Goal: Submit feedback/report problem: Submit feedback/report problem

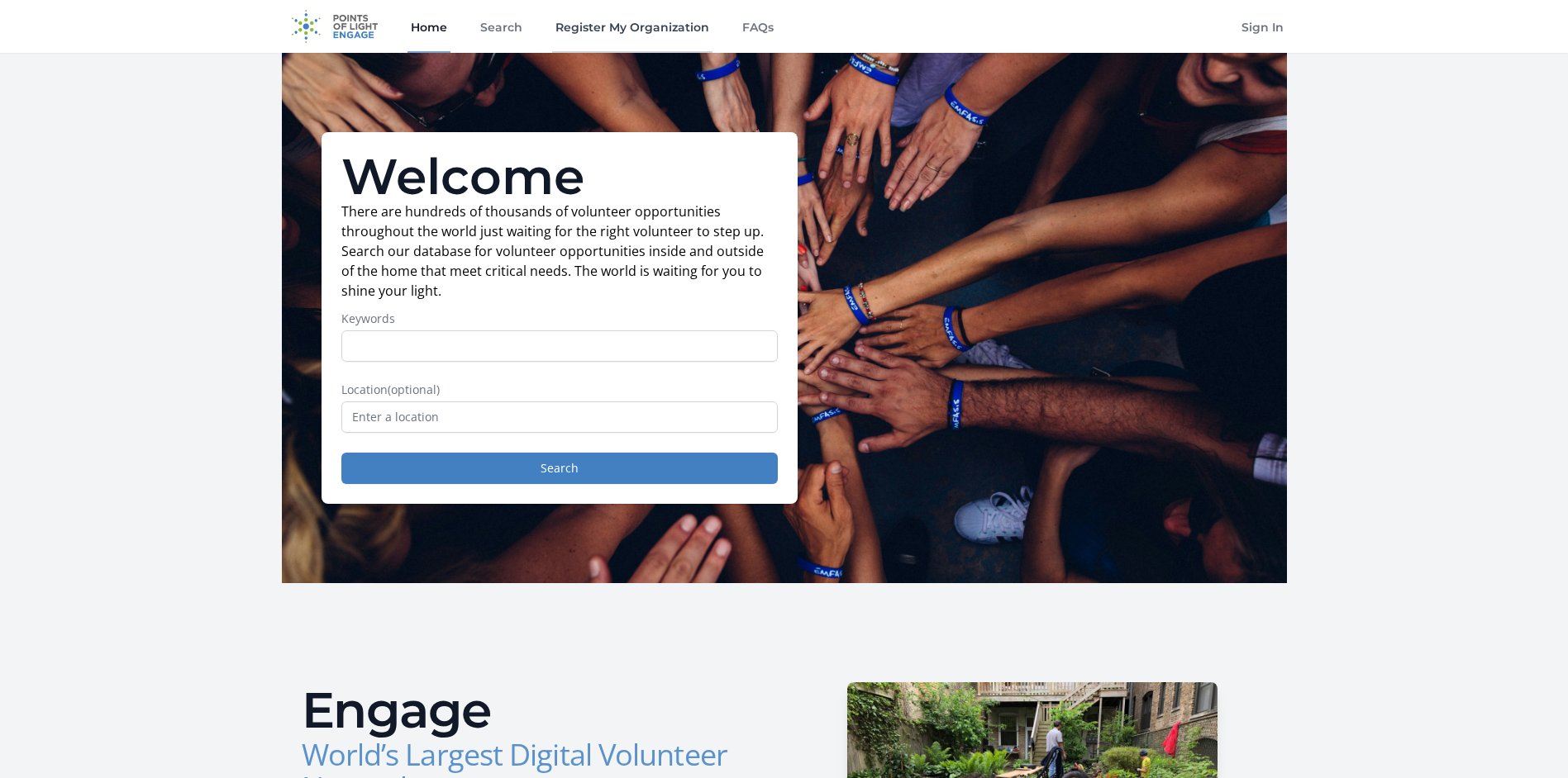
click at [610, 26] on link "Register My Organization" at bounding box center [632, 27] width 160 height 53
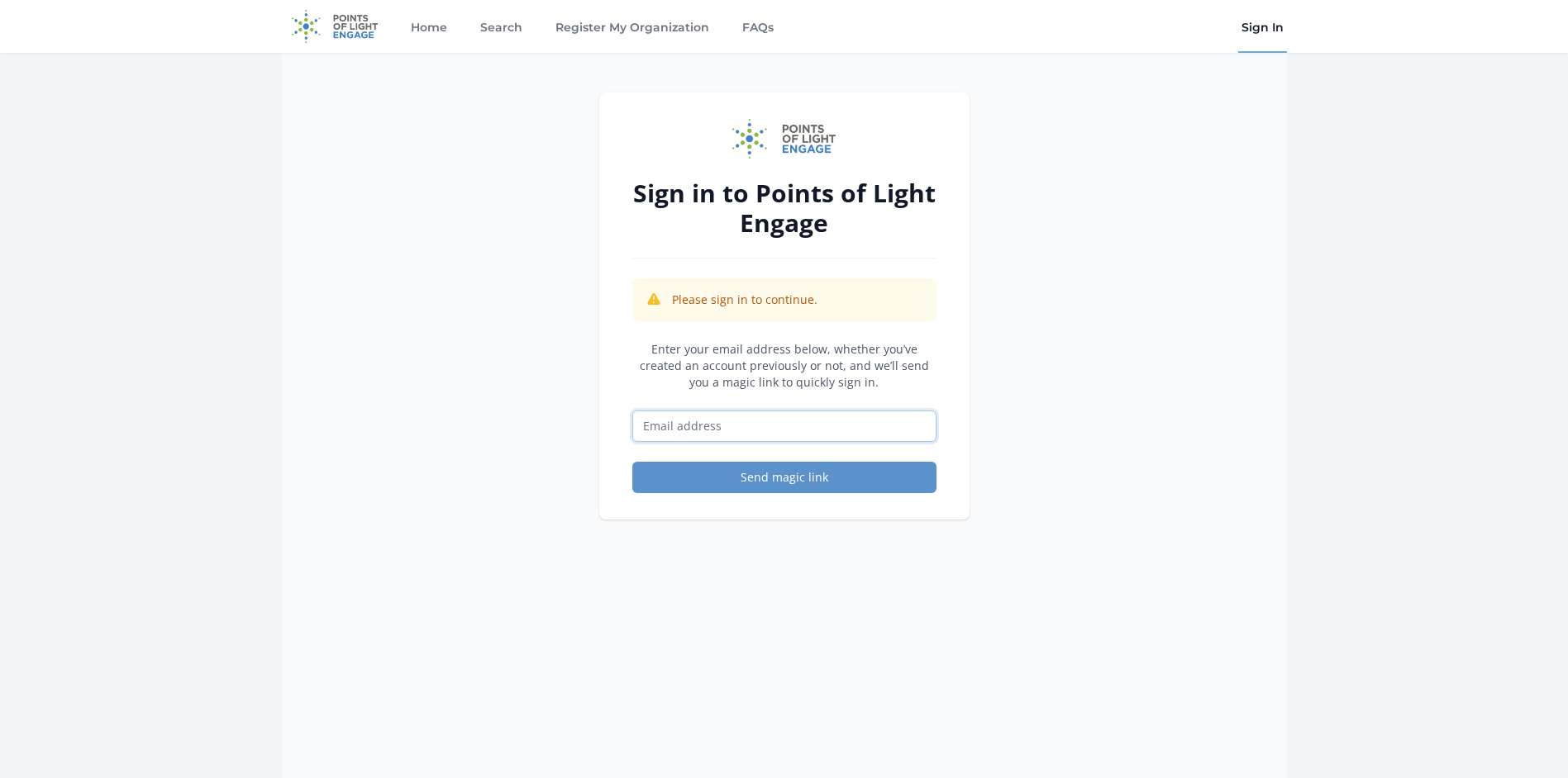
click at [725, 426] on input "Email address" at bounding box center [784, 426] width 304 height 32
type input "[PERSON_NAME][EMAIL_ADDRESS][DOMAIN_NAME]"
click at [742, 472] on button "Send magic link" at bounding box center [784, 477] width 304 height 32
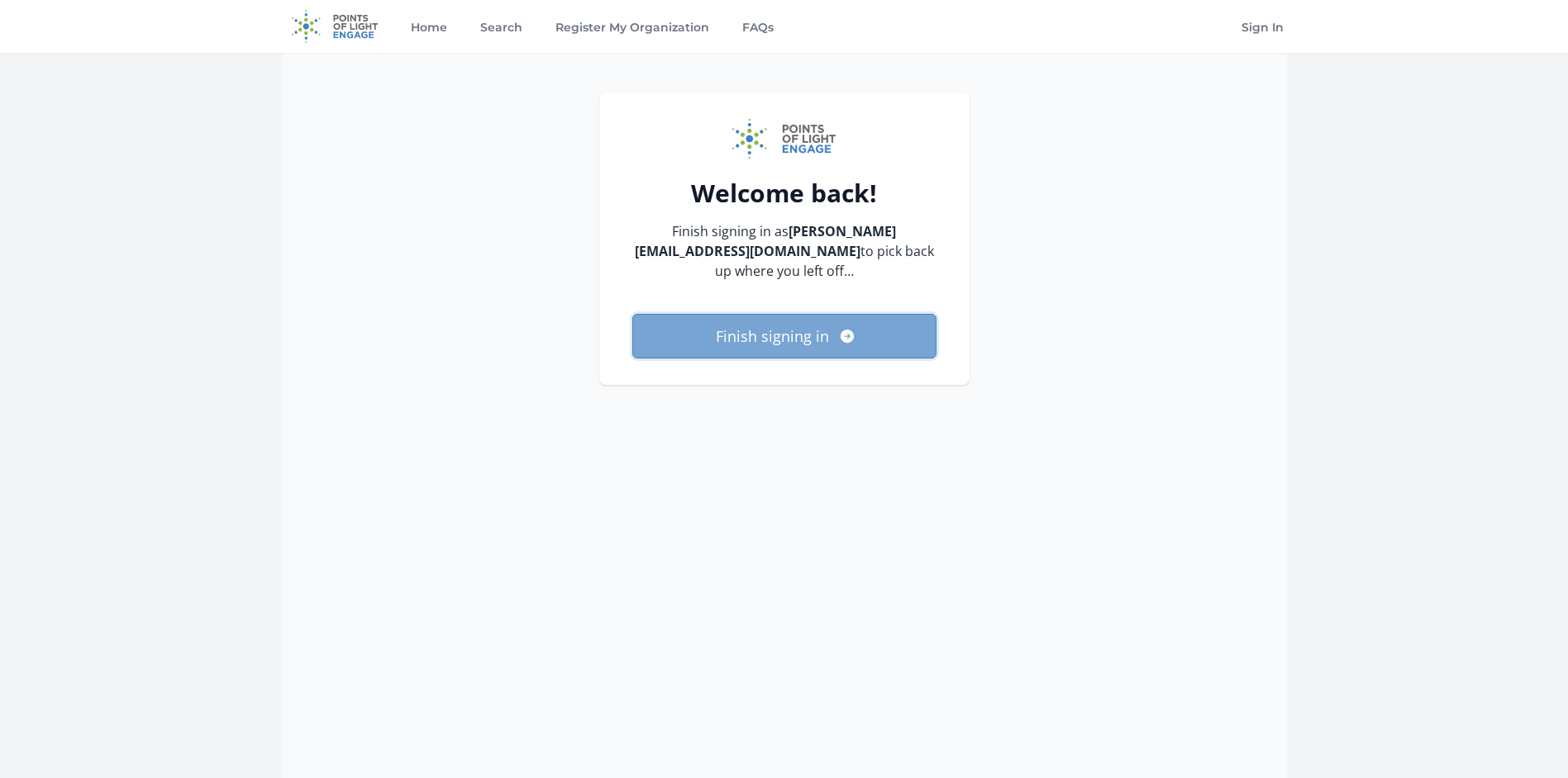
click at [775, 340] on button "Finish signing in" at bounding box center [784, 336] width 304 height 45
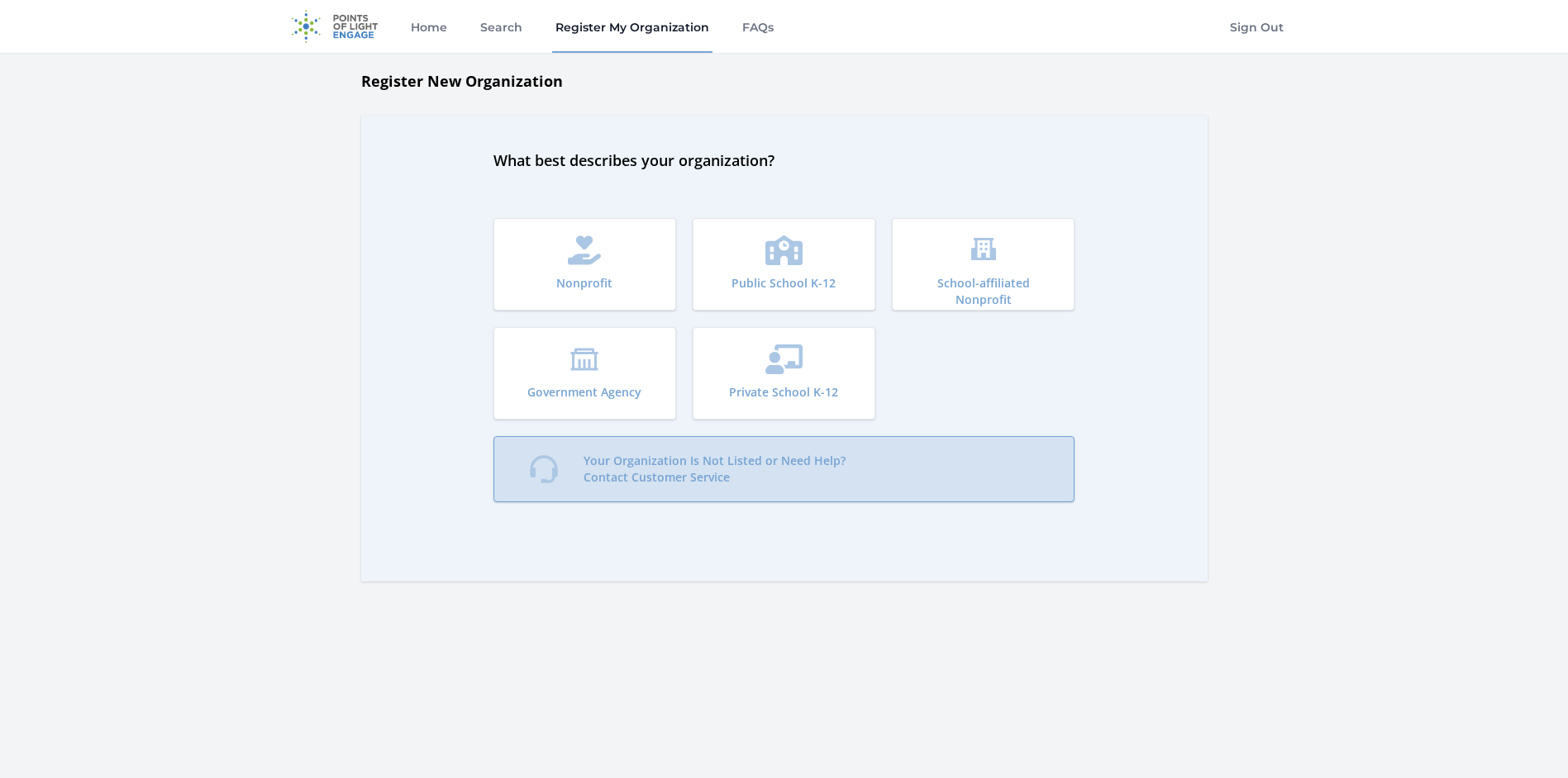
click at [639, 476] on p "Your Organization Is Not Listed or Need Help? Contact Customer Service" at bounding box center [714, 469] width 262 height 33
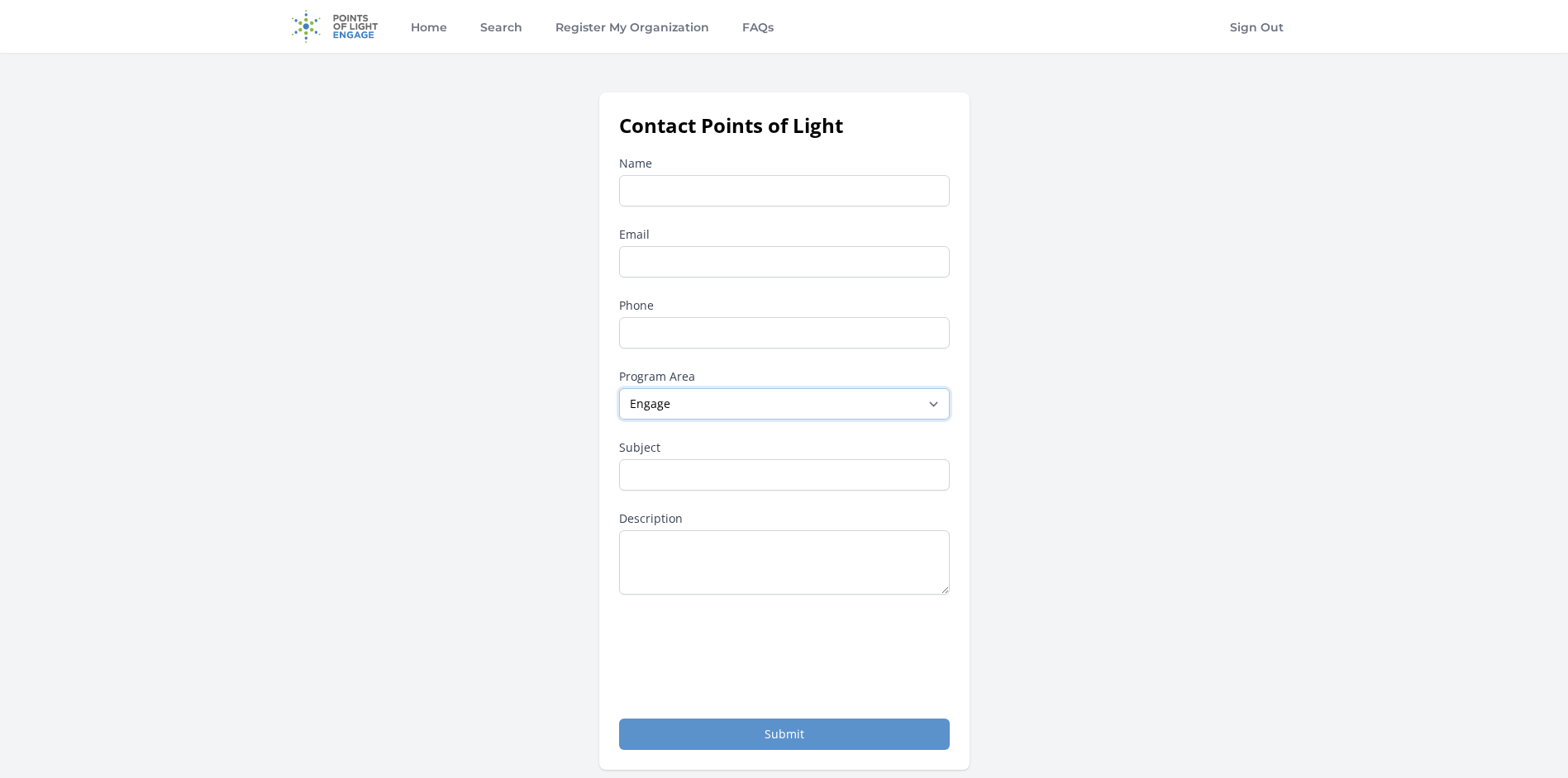
click at [715, 407] on select "--None-- Daily Point of Light Award Disney Family Volunteer Rewards Global Netw…" at bounding box center [784, 404] width 330 height 32
click at [675, 190] on input "Name" at bounding box center [784, 190] width 330 height 32
type input "Shelly Marcellus"
type input "shelly.marcellus@gentivahs.com"
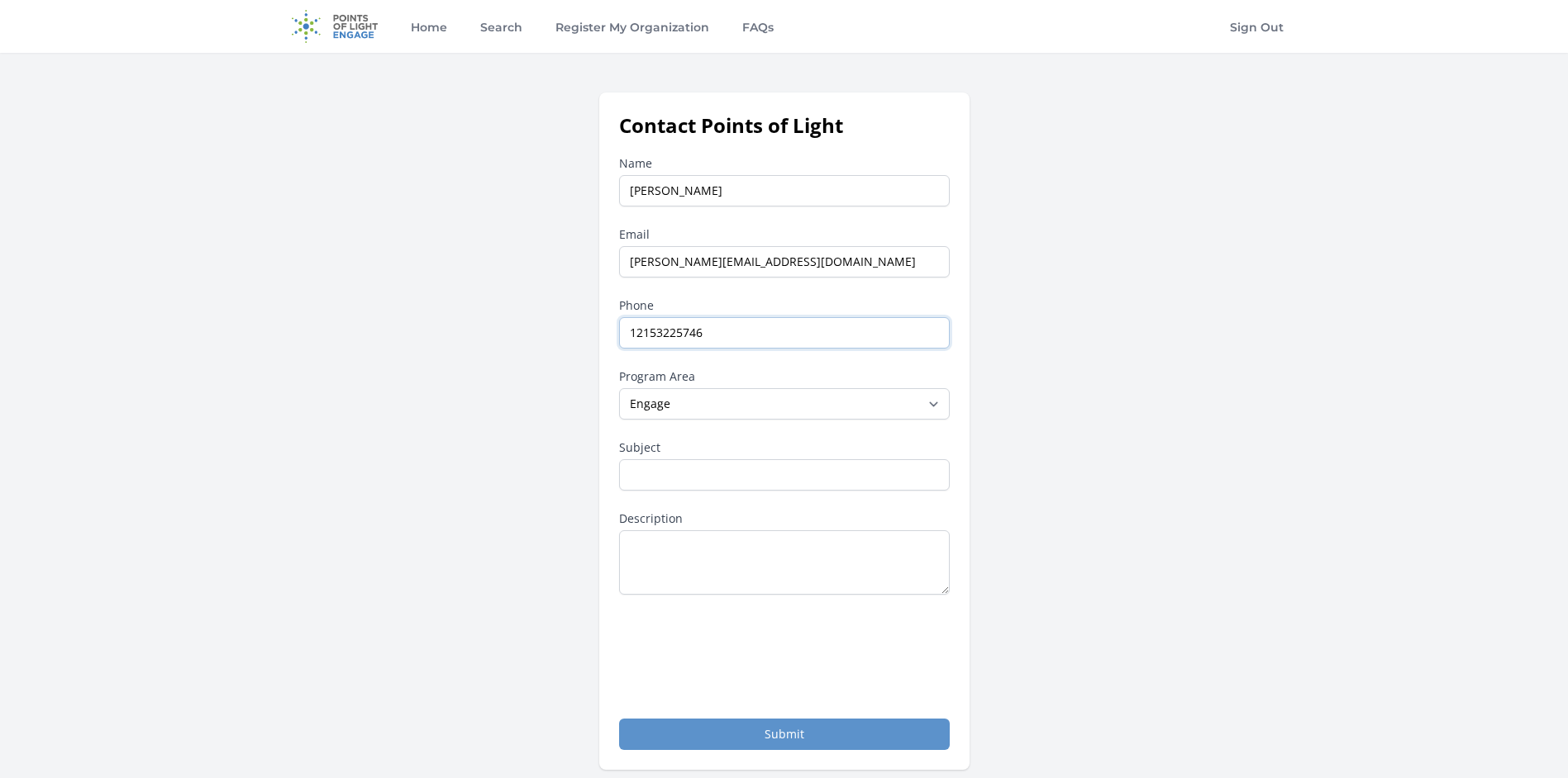
drag, startPoint x: 712, startPoint y: 332, endPoint x: 584, endPoint y: 323, distance: 128.3
click at [585, 323] on div "Contact Points of Light Name Shelly Marcellus Email shelly.marcellus@gentivahs.…" at bounding box center [784, 431] width 1005 height 678
type input "215-619-7710"
click at [658, 476] on input "Subject" at bounding box center [784, 474] width 330 height 32
type input "Volunteer opportunities"
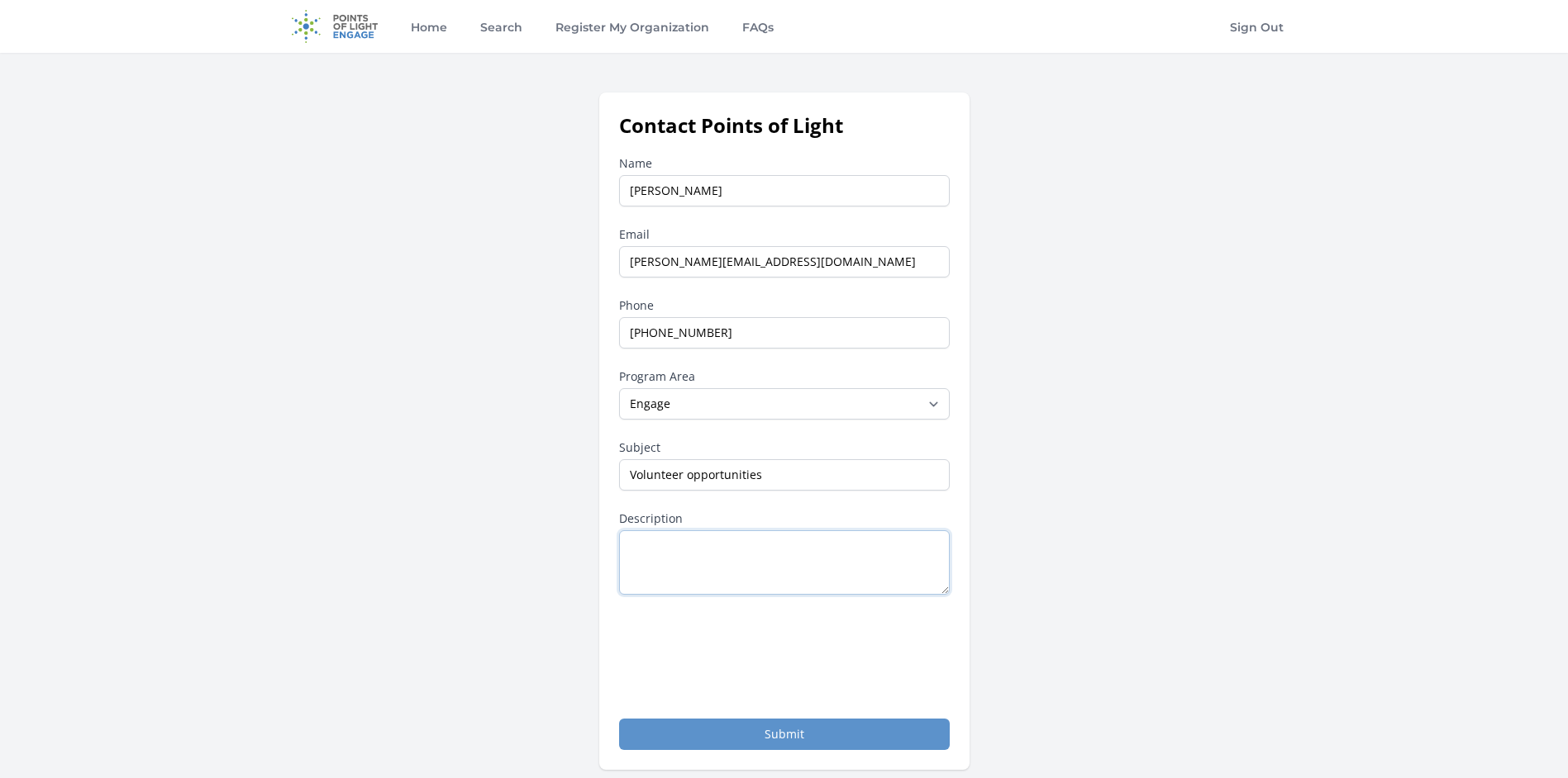
click at [662, 545] on textarea "Description" at bounding box center [784, 562] width 330 height 64
click at [753, 545] on textarea "I would like to see if we could post for volunteers on this site. Our company i…" at bounding box center [784, 562] width 330 height 64
type textarea "I would like to see if I could post for volunteers on this site. Our company is…"
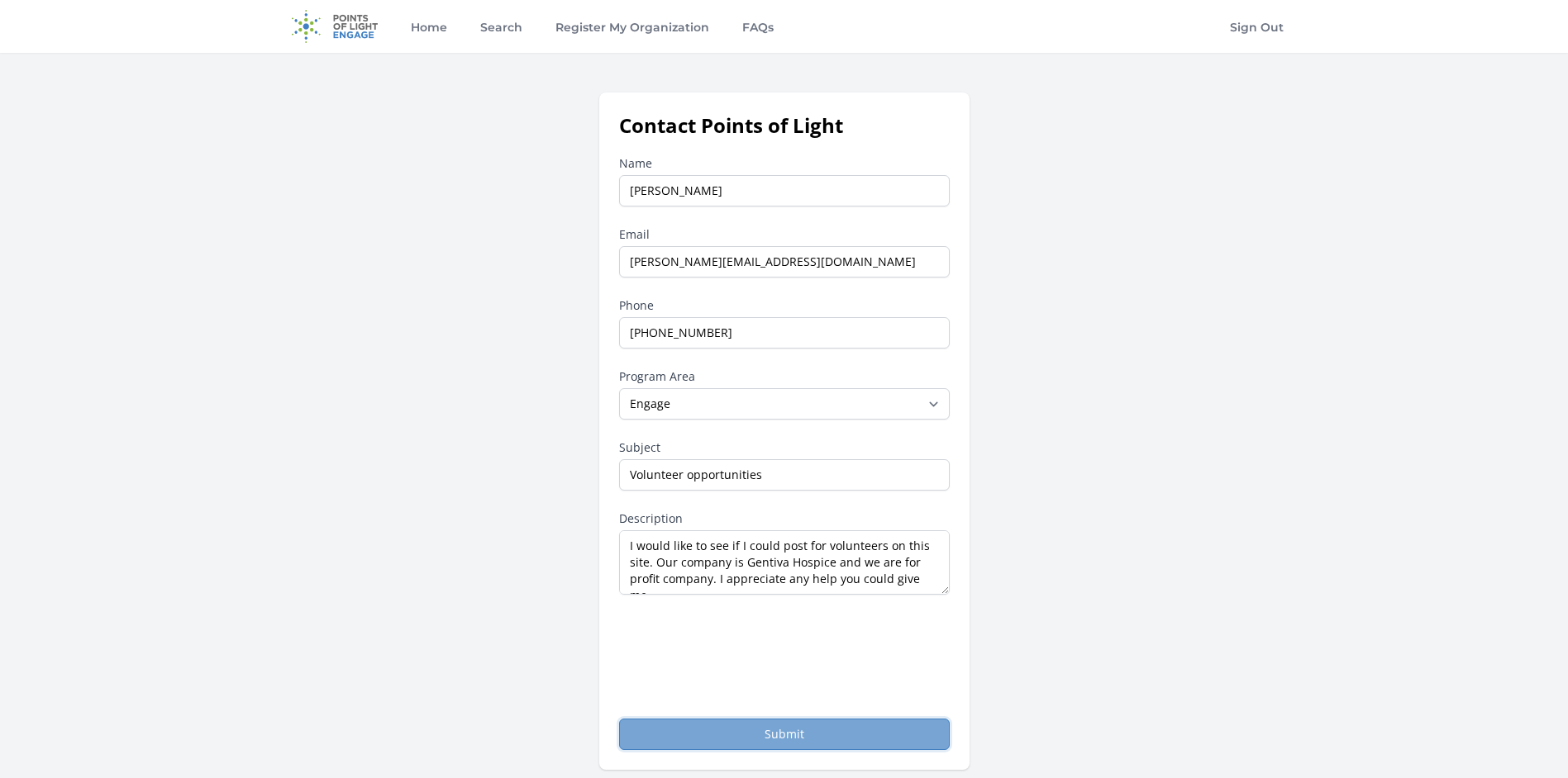
click at [760, 728] on button "Submit" at bounding box center [784, 734] width 330 height 32
